Goal: Check status: Check status

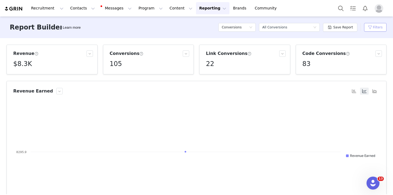
click at [379, 26] on button "Filters" at bounding box center [375, 27] width 22 height 9
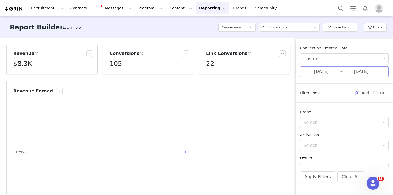
click at [316, 74] on input "[DATE]" at bounding box center [321, 71] width 36 height 7
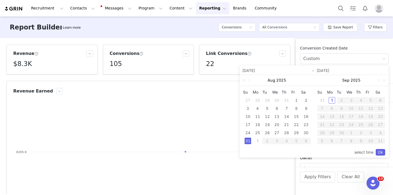
click at [315, 79] on div "[DATE]" at bounding box center [351, 80] width 74 height 11
click at [381, 151] on link "Ok" at bounding box center [380, 152] width 9 height 6
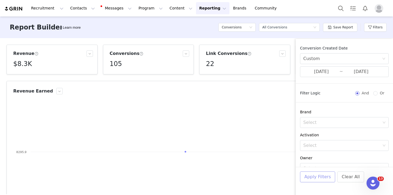
click at [325, 177] on button "Apply Filters" at bounding box center [317, 176] width 35 height 11
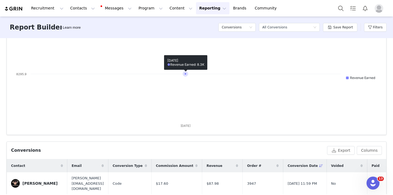
scroll to position [52, 0]
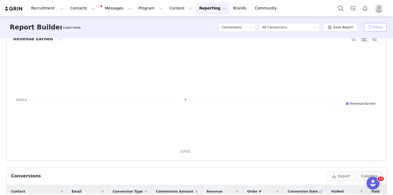
click at [375, 26] on button "Filters" at bounding box center [375, 27] width 22 height 9
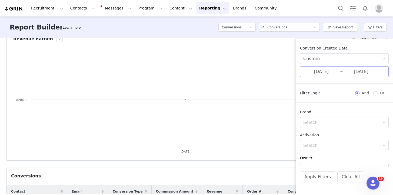
click at [323, 74] on input "[DATE]" at bounding box center [321, 71] width 36 height 7
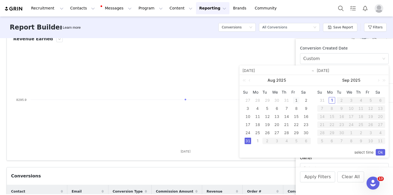
click at [296, 101] on div "1" at bounding box center [296, 100] width 6 height 6
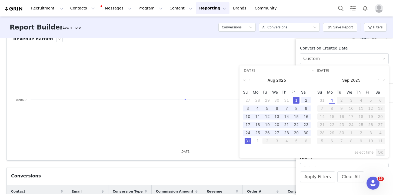
click at [247, 141] on div "31" at bounding box center [248, 141] width 6 height 6
type input "[DATE]"
click at [381, 151] on link "Ok" at bounding box center [380, 152] width 9 height 6
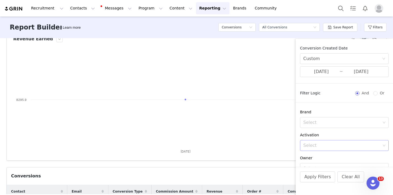
scroll to position [98, 0]
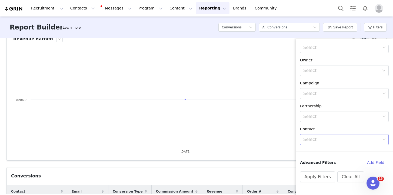
click at [335, 141] on div "Select" at bounding box center [341, 139] width 77 height 5
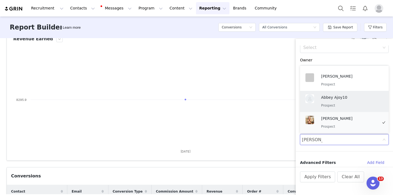
scroll to position [1, 0]
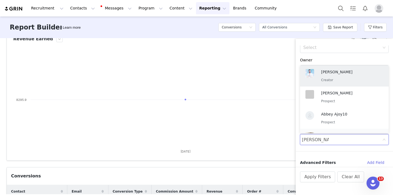
type input "[PERSON_NAME]"
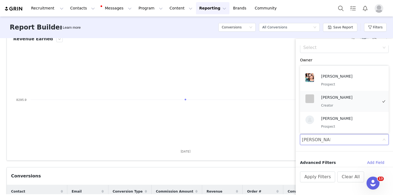
click at [337, 98] on p "[PERSON_NAME]" at bounding box center [349, 97] width 57 height 6
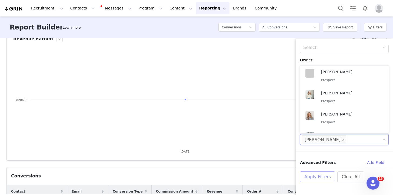
click at [315, 177] on button "Apply Filters" at bounding box center [317, 176] width 35 height 11
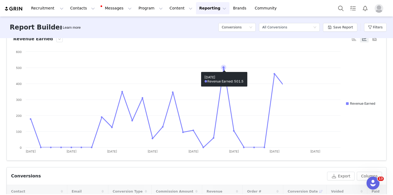
scroll to position [0, 0]
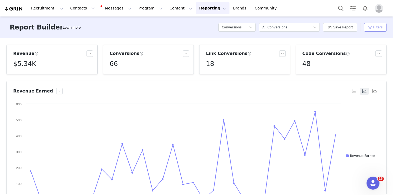
click at [378, 29] on button "Filters" at bounding box center [375, 27] width 22 height 9
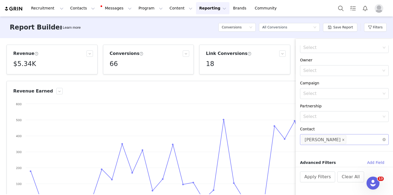
click at [342, 141] on icon "icon: close" at bounding box center [343, 140] width 2 height 2
click at [326, 140] on div "Select" at bounding box center [341, 139] width 77 height 5
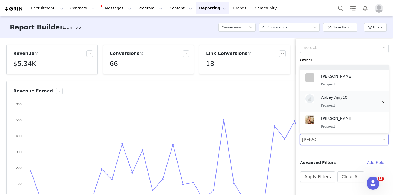
scroll to position [1, 0]
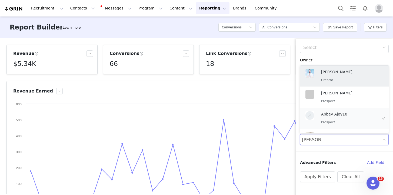
type input "[PERSON_NAME]"
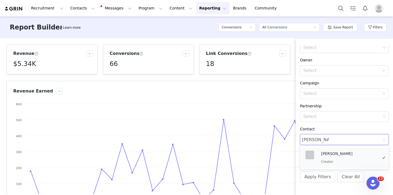
click at [343, 153] on p "[PERSON_NAME]" at bounding box center [349, 154] width 57 height 6
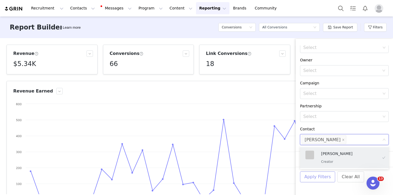
click at [323, 177] on button "Apply Filters" at bounding box center [317, 176] width 35 height 11
